Goal: Task Accomplishment & Management: Manage account settings

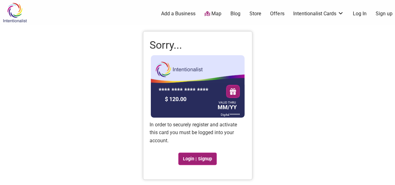
click at [193, 161] on link "Login | Signup" at bounding box center [197, 159] width 39 height 12
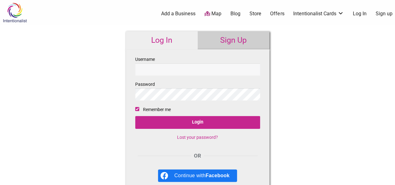
click at [230, 43] on link "Sign Up" at bounding box center [234, 40] width 72 height 18
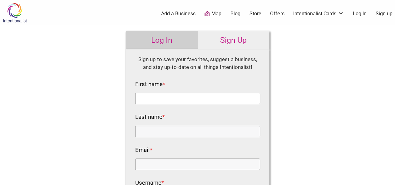
click at [159, 101] on input "First name *" at bounding box center [197, 99] width 125 height 12
type input "Alessandra"
click at [152, 132] on input "Last name *" at bounding box center [197, 132] width 125 height 12
type input "Gonzalez"
click at [153, 163] on input "Email *" at bounding box center [197, 164] width 125 height 12
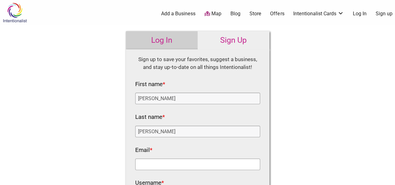
scroll to position [94, 0]
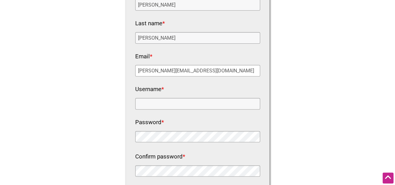
type input "alessandra.gonzalez@commtrans.org"
click at [158, 104] on input "Username *" at bounding box center [197, 104] width 125 height 12
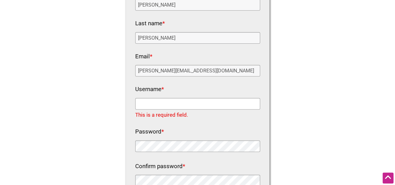
click at [165, 104] on input "Username *" at bounding box center [197, 104] width 125 height 12
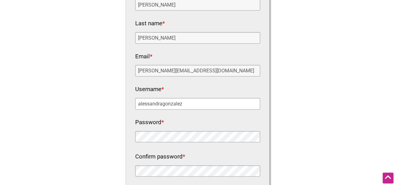
type input "alessandragonzalez"
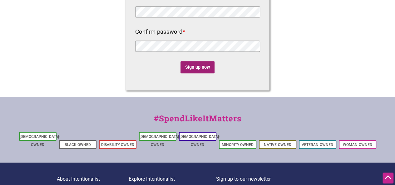
click at [187, 68] on input "Sign up now" at bounding box center [197, 67] width 34 height 12
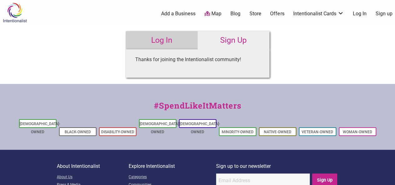
click at [170, 41] on link "Log In" at bounding box center [162, 40] width 72 height 18
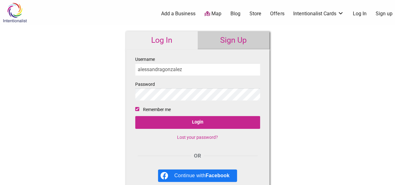
type input "alessandragonzalez"
click at [135, 116] on input "Login" at bounding box center [197, 122] width 125 height 13
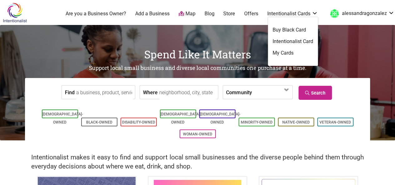
click at [298, 15] on link "Intentionalist Cards" at bounding box center [292, 13] width 51 height 7
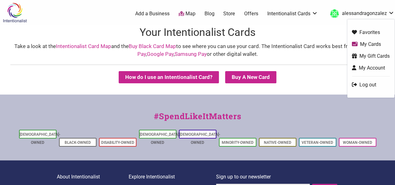
click at [364, 43] on link "My Cards" at bounding box center [371, 44] width 38 height 7
